Goal: Information Seeking & Learning: Learn about a topic

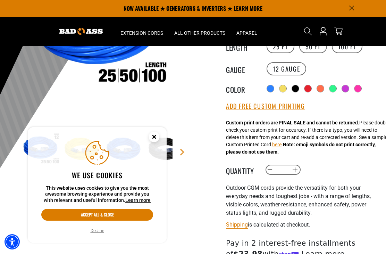
scroll to position [121, 0]
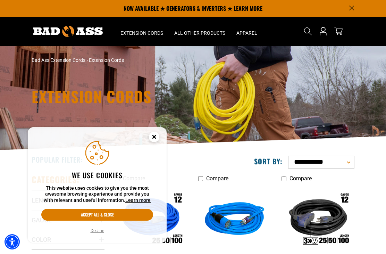
click at [95, 233] on button "Decline" at bounding box center [98, 230] width 18 height 7
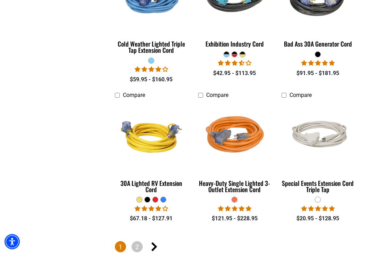
scroll to position [1371, 0]
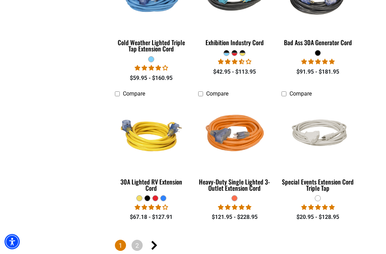
click at [157, 241] on link "Next page" at bounding box center [153, 245] width 11 height 11
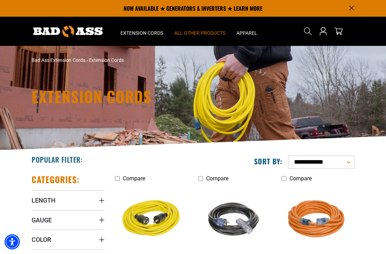
click at [202, 30] on span "All Other Products" at bounding box center [199, 33] width 51 height 6
click at [201, 34] on span "All Other Products" at bounding box center [199, 33] width 51 height 6
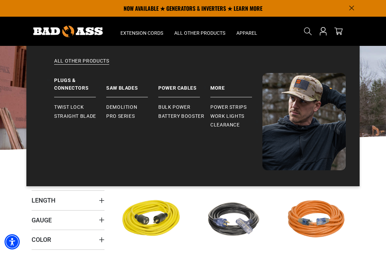
click at [74, 120] on link "Straight Blade" at bounding box center [80, 116] width 52 height 9
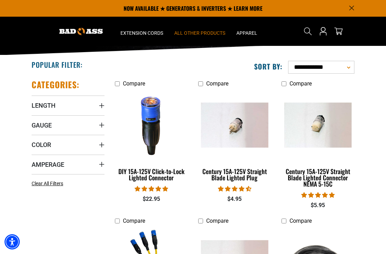
scroll to position [94, 0]
